Goal: Transaction & Acquisition: Purchase product/service

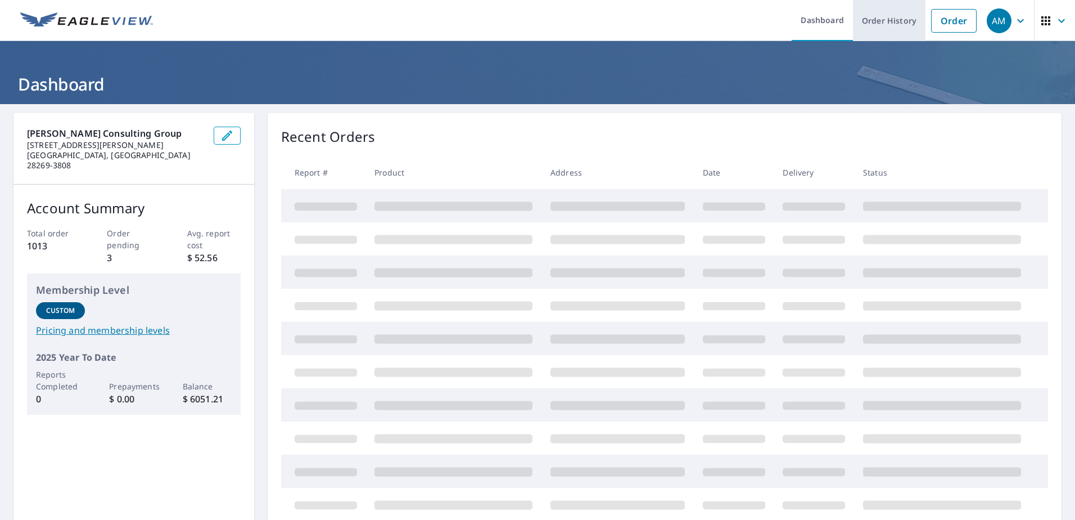
click at [880, 15] on link "Order History" at bounding box center [889, 20] width 73 height 41
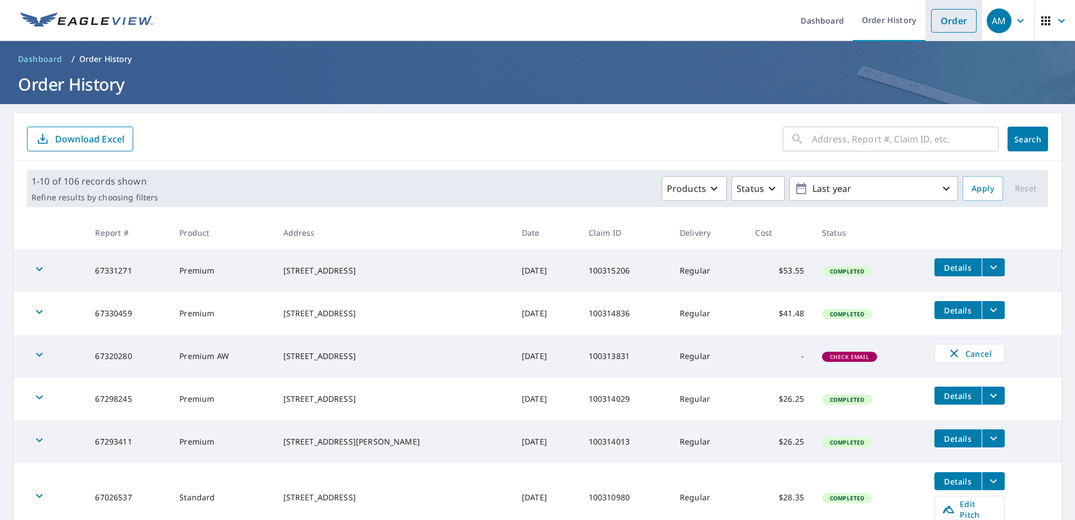
click at [939, 21] on link "Order" at bounding box center [954, 21] width 46 height 24
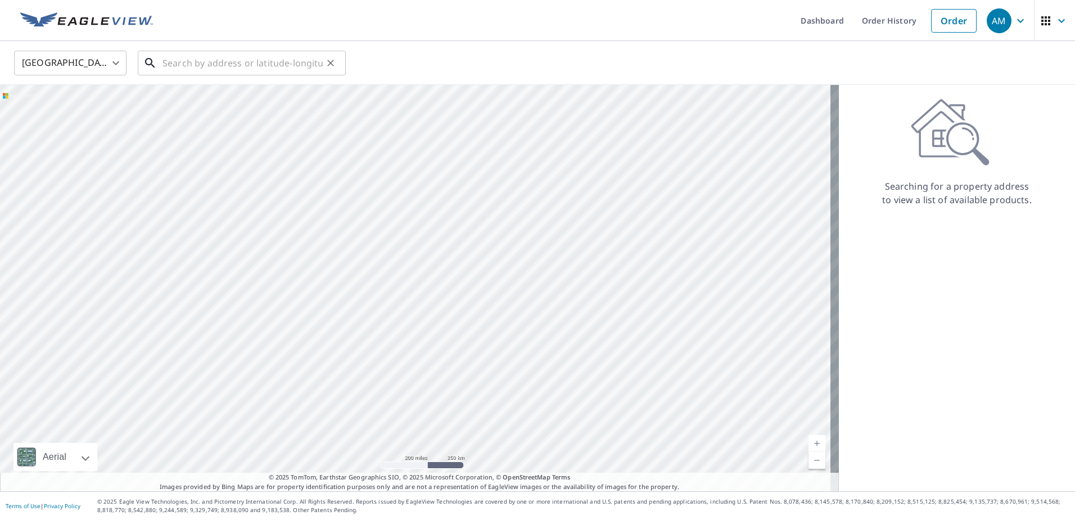
click at [212, 62] on input "text" at bounding box center [243, 62] width 160 height 31
paste input "[STREET_ADDRESS][PERSON_NAME]"
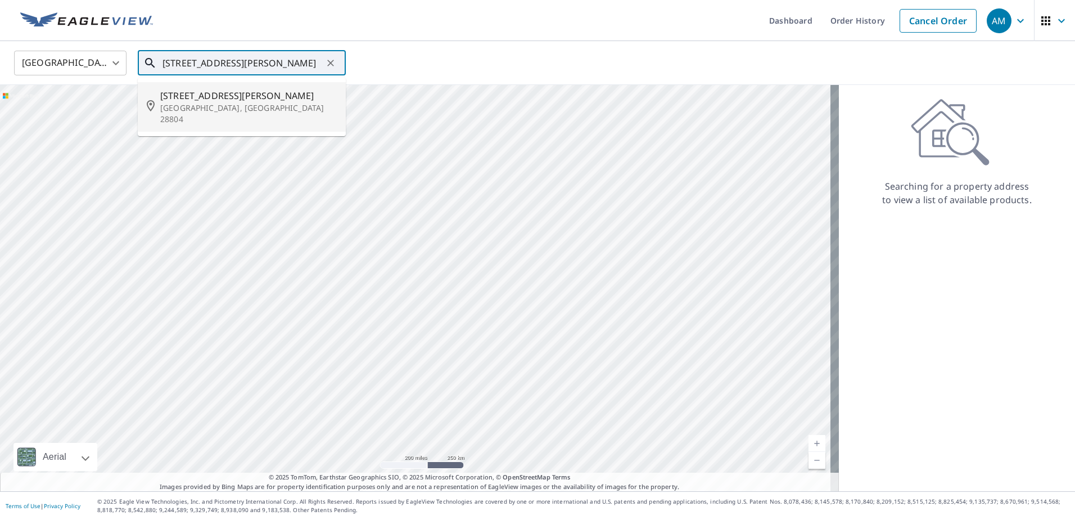
click at [223, 105] on p "[GEOGRAPHIC_DATA], [GEOGRAPHIC_DATA] 28804" at bounding box center [248, 113] width 177 height 22
type input "[STREET_ADDRESS][PERSON_NAME]"
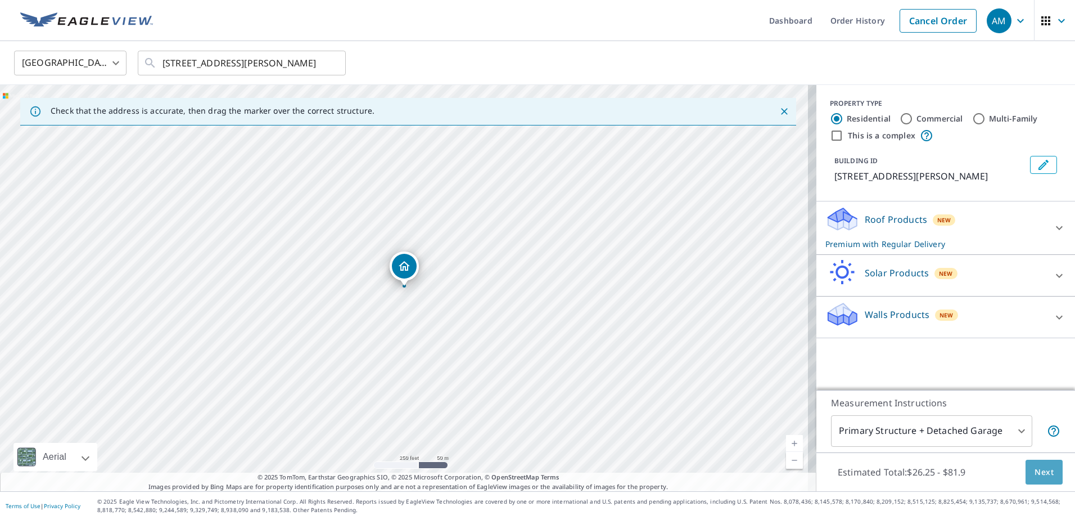
click at [1035, 468] on span "Next" at bounding box center [1044, 472] width 19 height 14
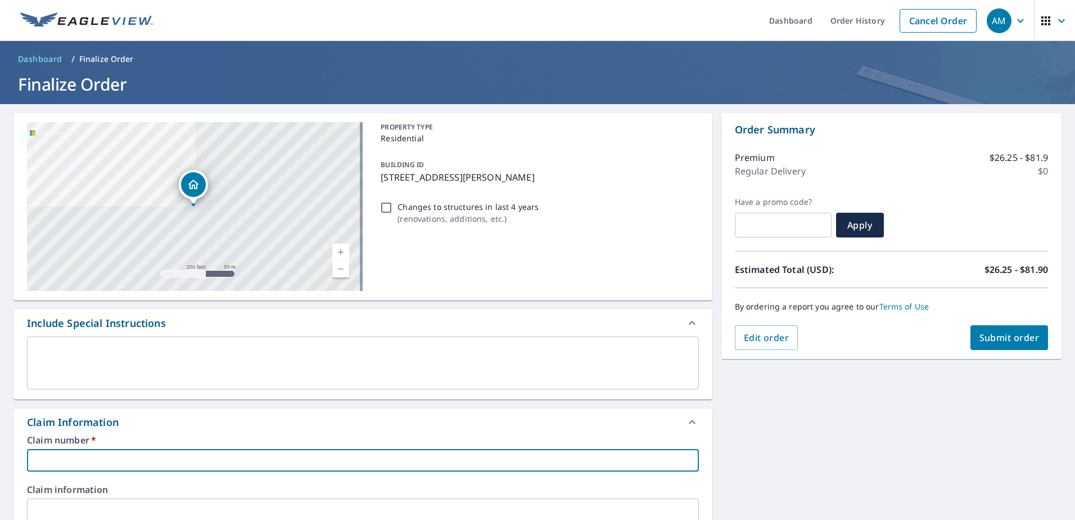
click at [106, 462] on input "text" at bounding box center [363, 460] width 672 height 22
paste input "100315355"
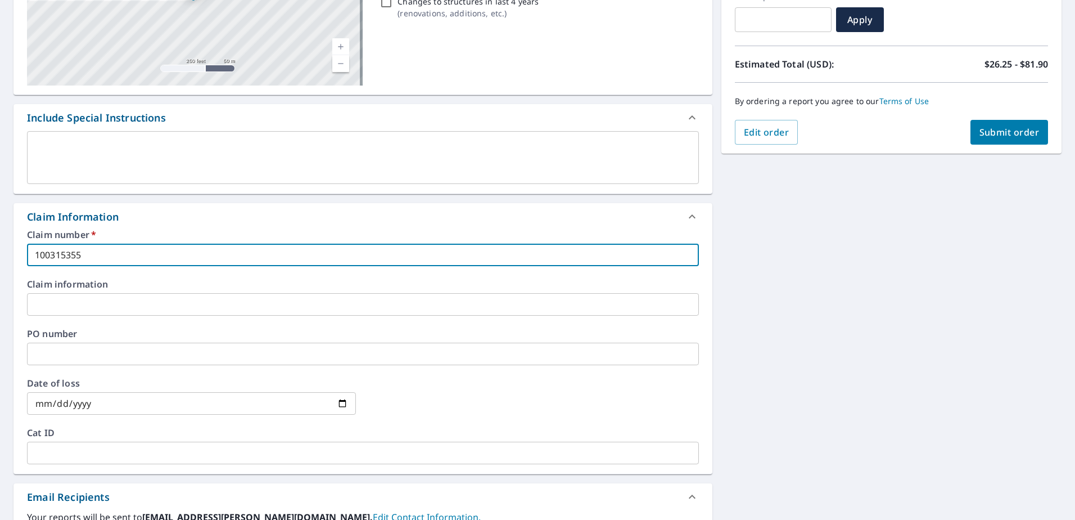
scroll to position [225, 0]
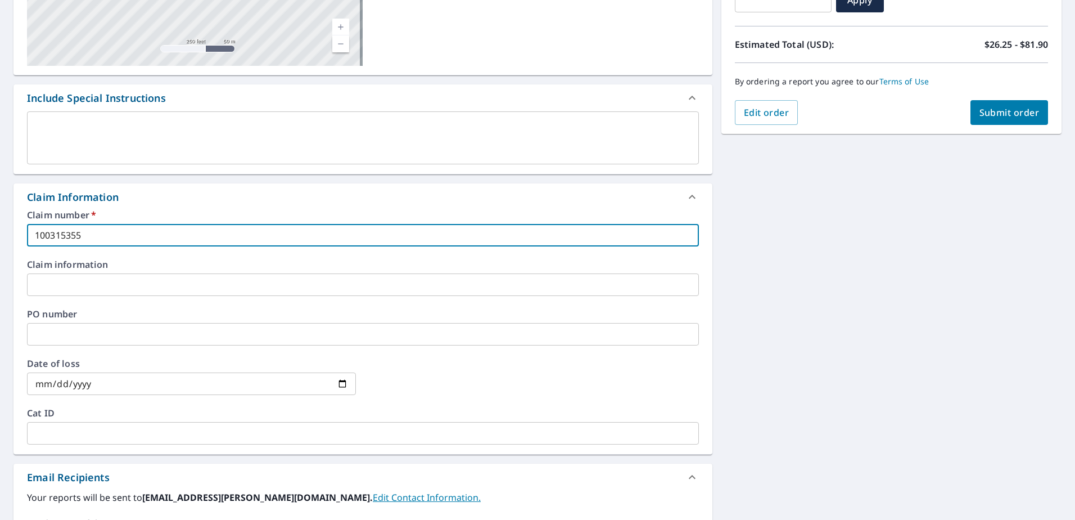
type input "100315355"
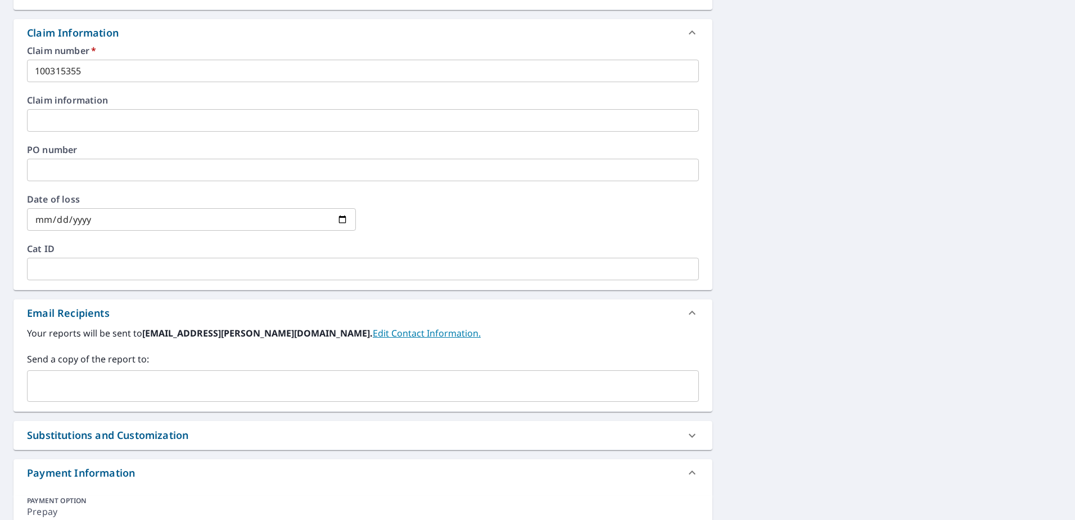
scroll to position [394, 0]
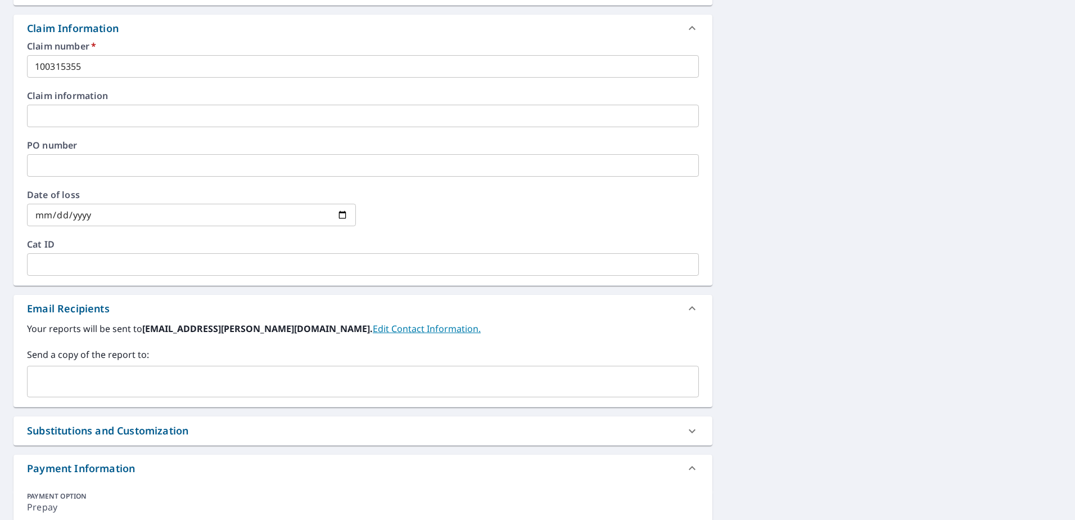
click at [91, 375] on input "text" at bounding box center [354, 381] width 645 height 21
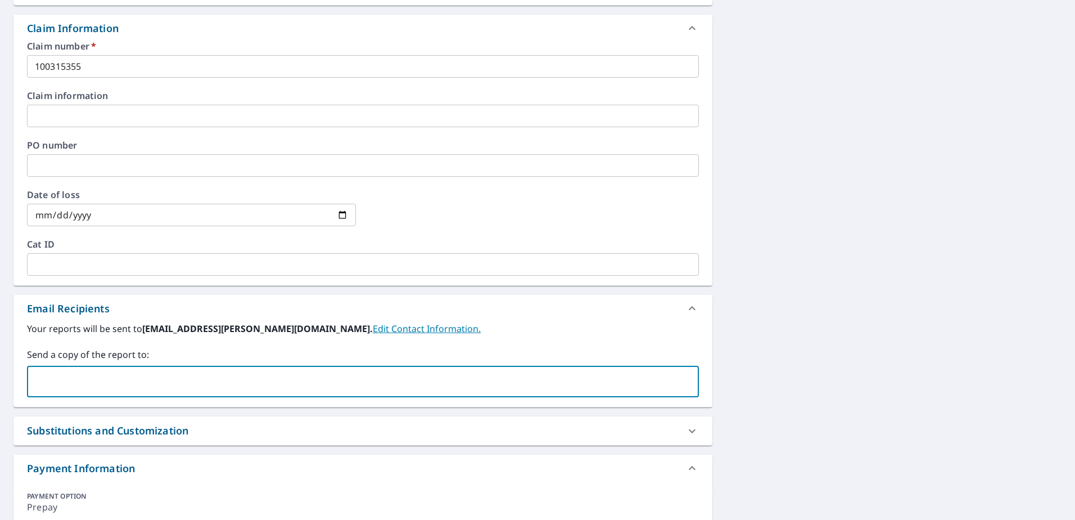
paste input "[PERSON_NAME][EMAIL_ADDRESS][PERSON_NAME][PERSON_NAME][DOMAIN_NAME]"
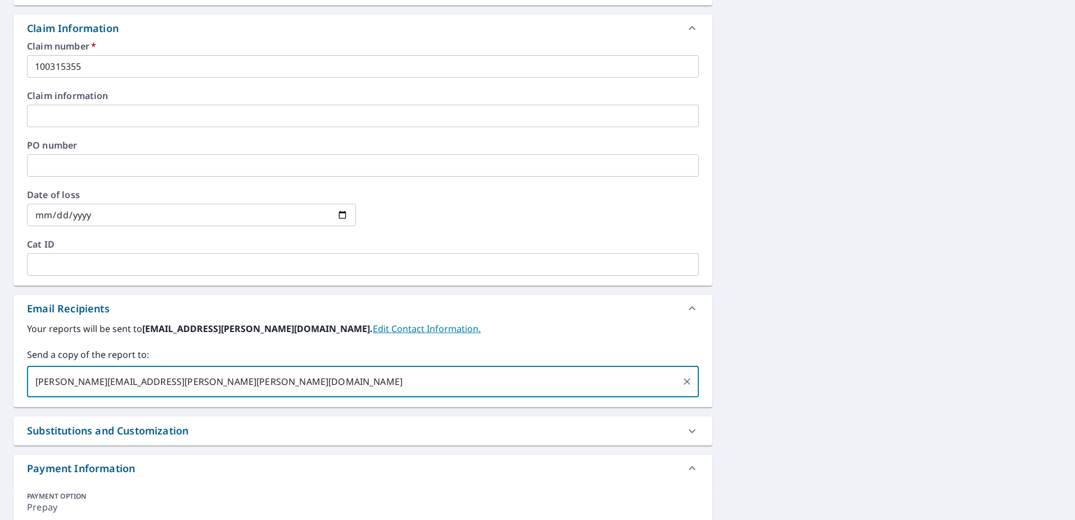
type input "[PERSON_NAME][EMAIL_ADDRESS][PERSON_NAME][PERSON_NAME][DOMAIN_NAME]"
click at [194, 400] on div "Your reports will be sent to [EMAIL_ADDRESS][PERSON_NAME][DOMAIN_NAME]. Edit Co…" at bounding box center [362, 364] width 699 height 85
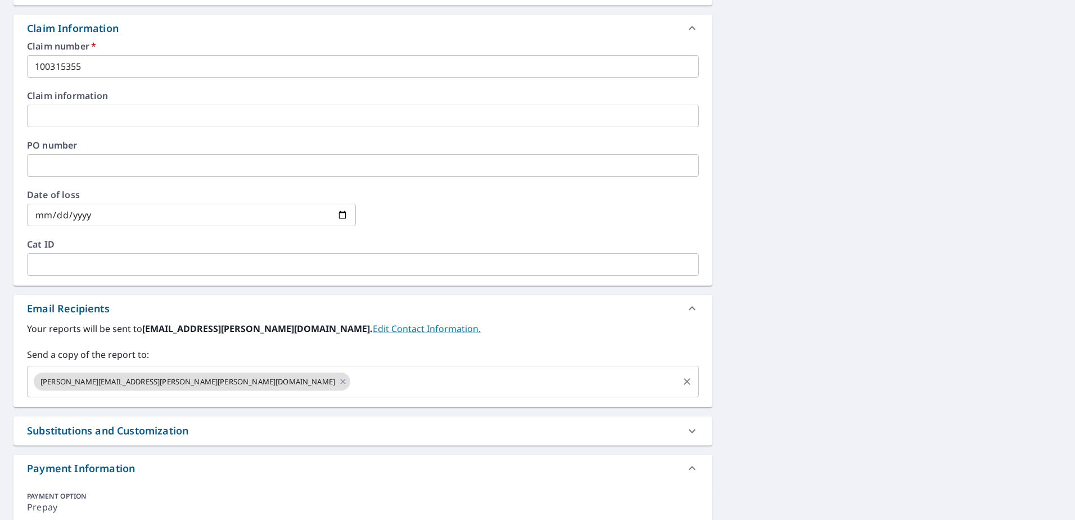
click at [352, 381] on input "text" at bounding box center [514, 381] width 325 height 21
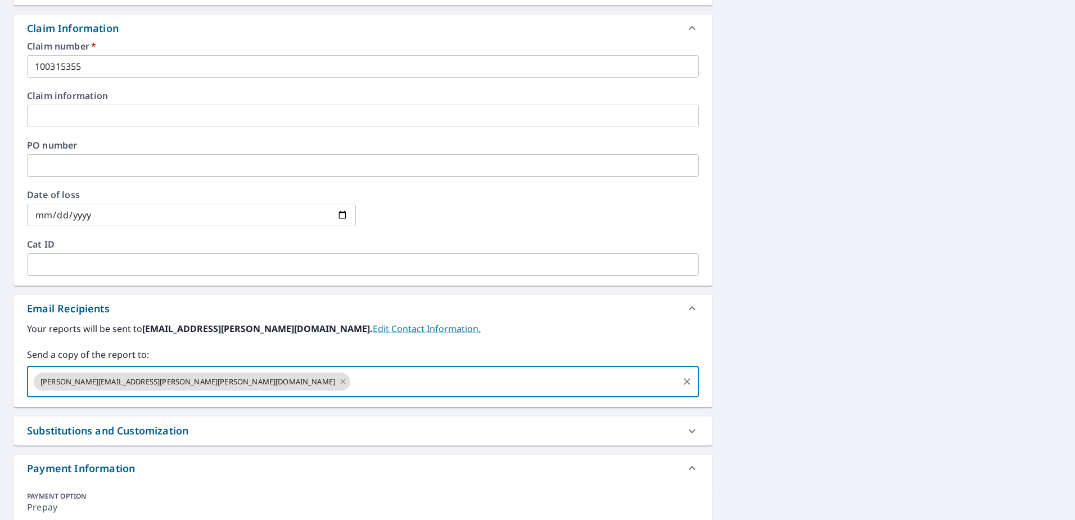
paste input "[EMAIL_ADDRESS][PERSON_NAME][DOMAIN_NAME]"
type input "[EMAIL_ADDRESS][PERSON_NAME][DOMAIN_NAME]"
click at [421, 349] on label "Send a copy of the report to:" at bounding box center [363, 354] width 672 height 13
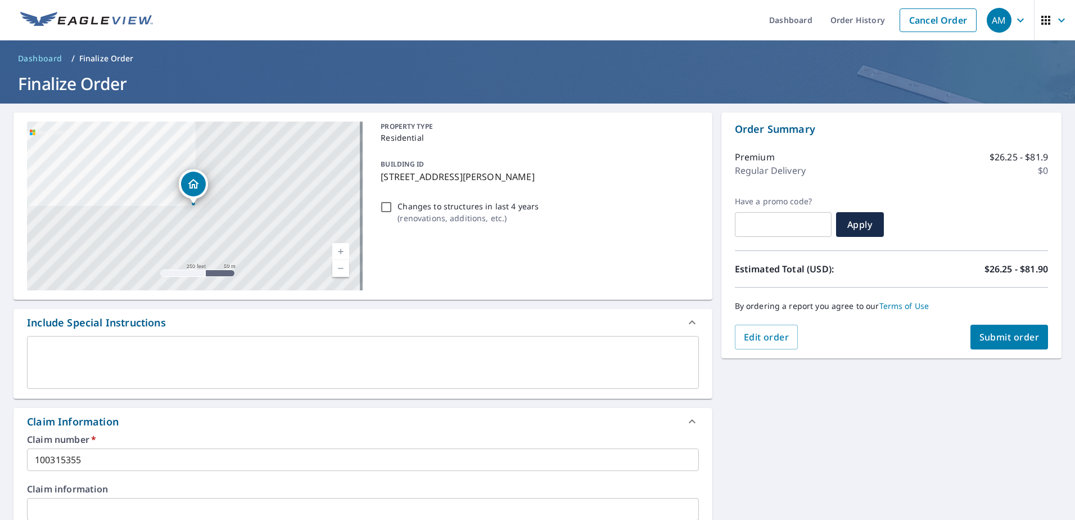
scroll to position [0, 0]
click at [994, 336] on span "Submit order" at bounding box center [1010, 337] width 60 height 12
